Goal: Contribute content

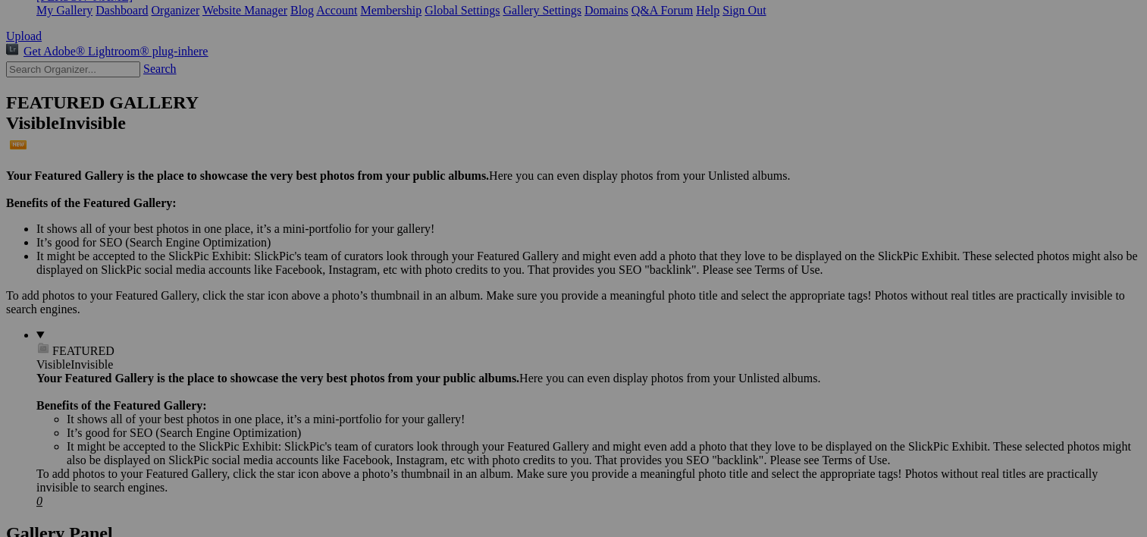
scroll to position [306, 0]
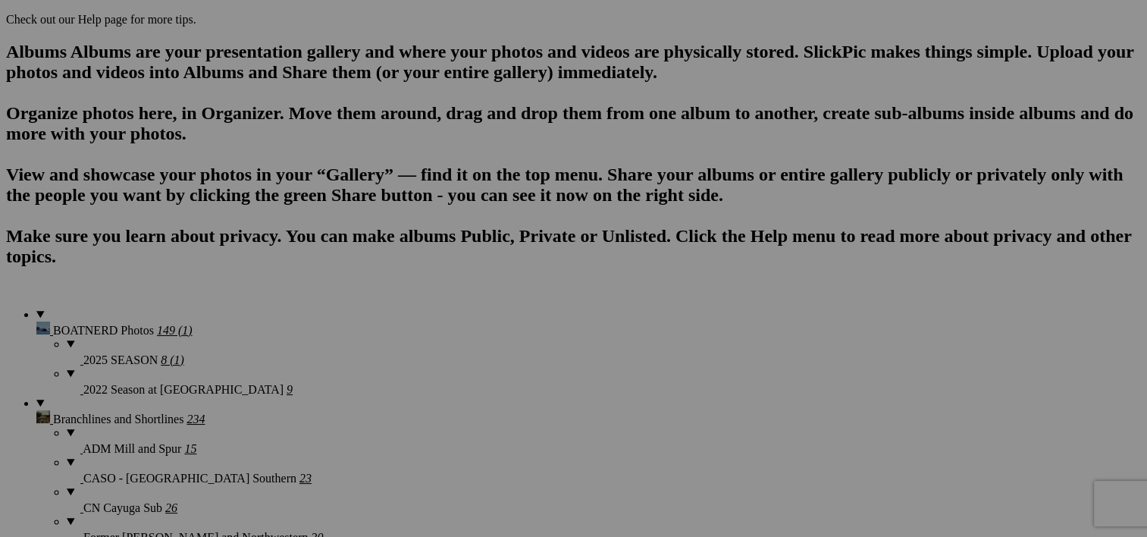
scroll to position [937, 0]
